Goal: Information Seeking & Learning: Learn about a topic

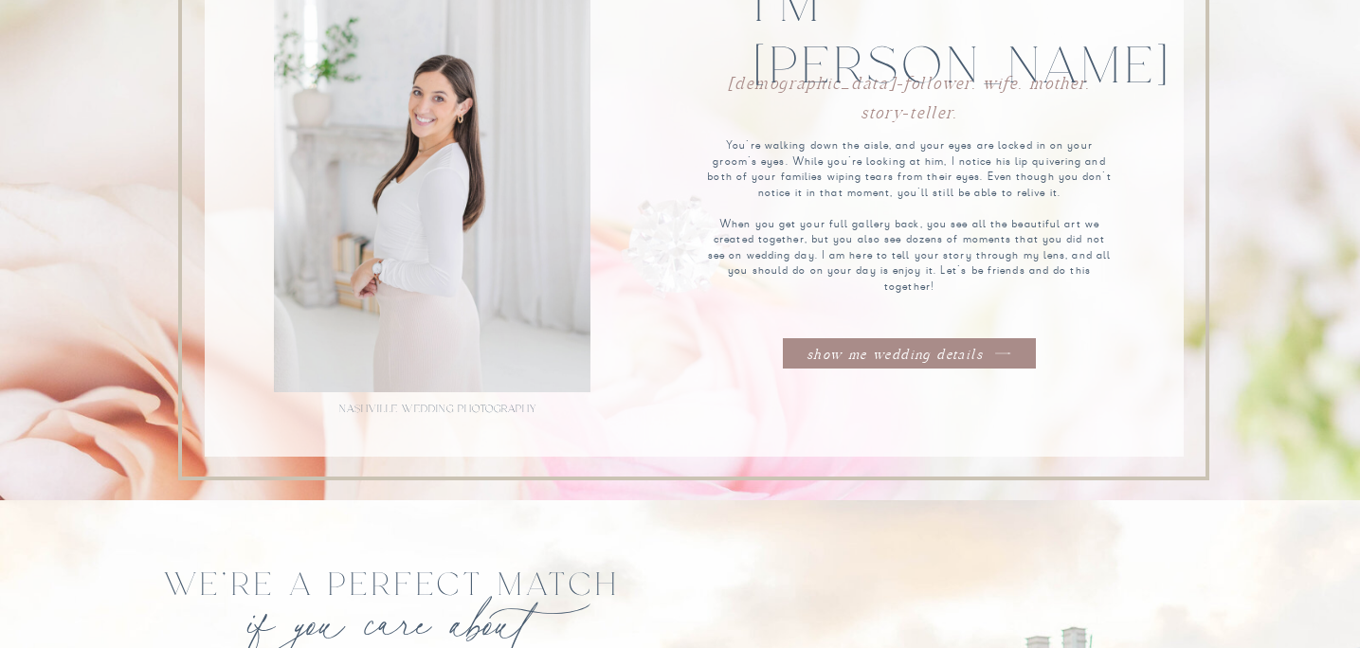
scroll to position [1783, 0]
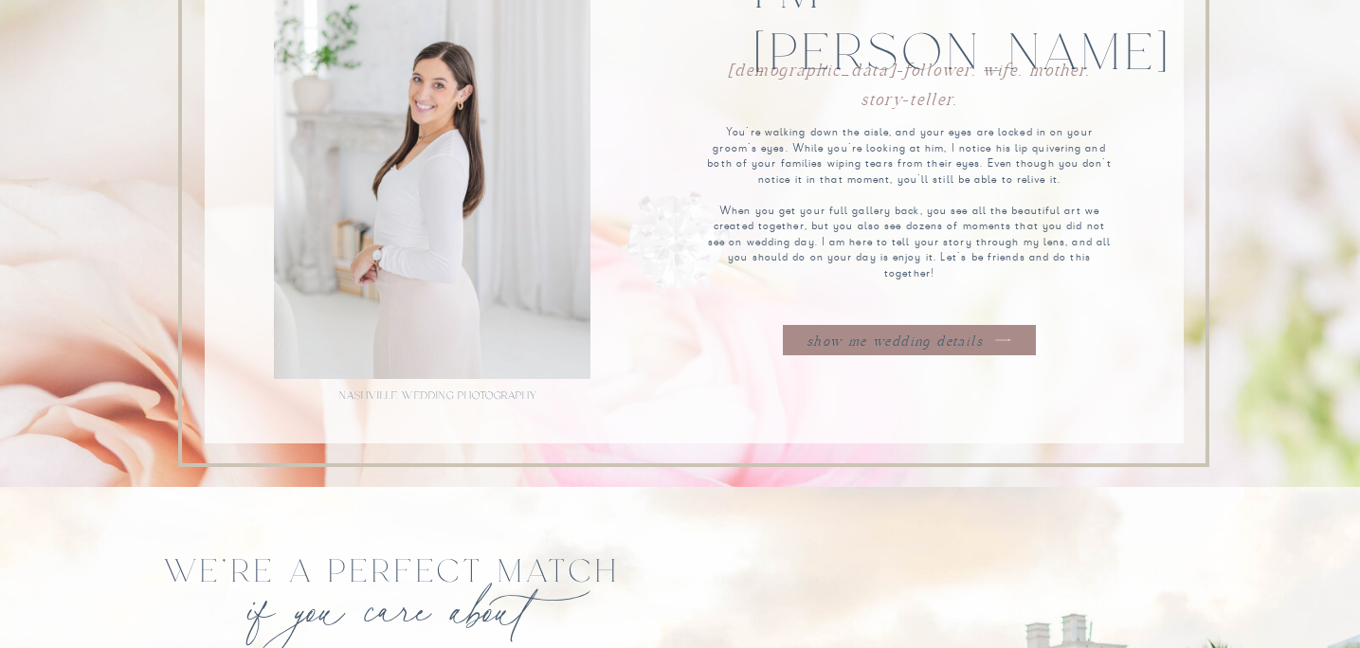
click at [874, 338] on nav "show me wedding details" at bounding box center [895, 339] width 189 height 18
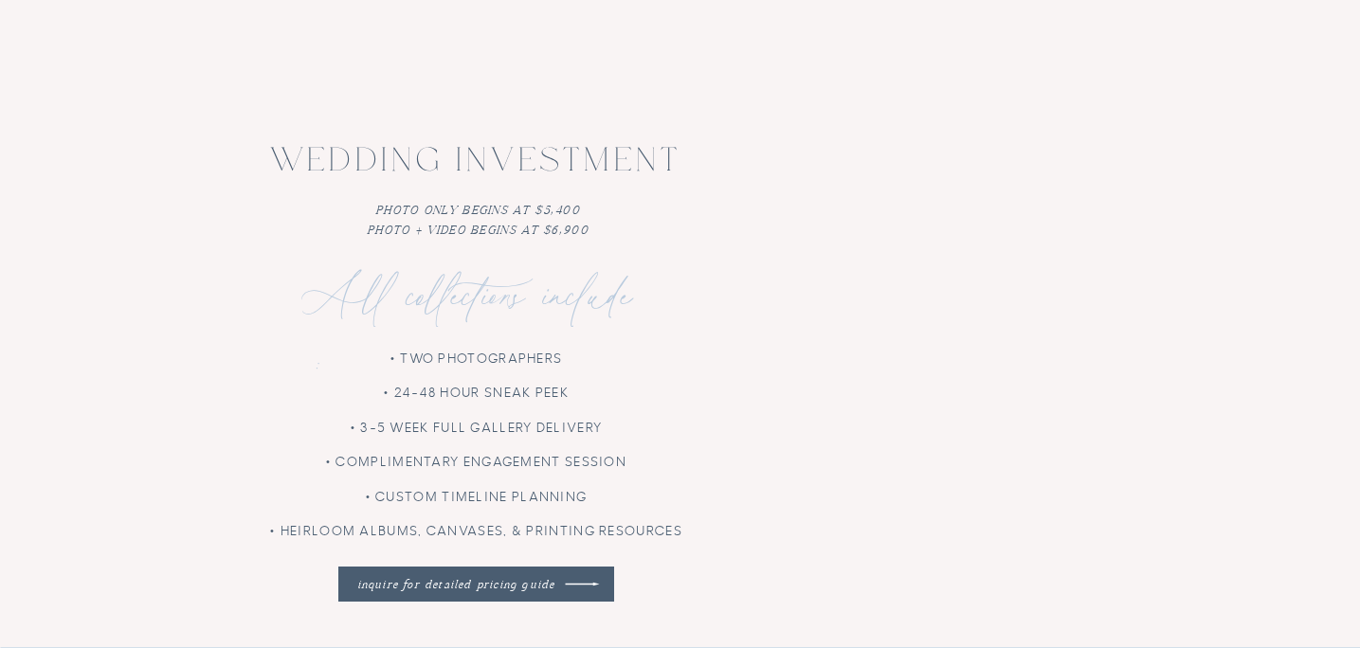
scroll to position [4402, 0]
